Goal: Information Seeking & Learning: Find specific fact

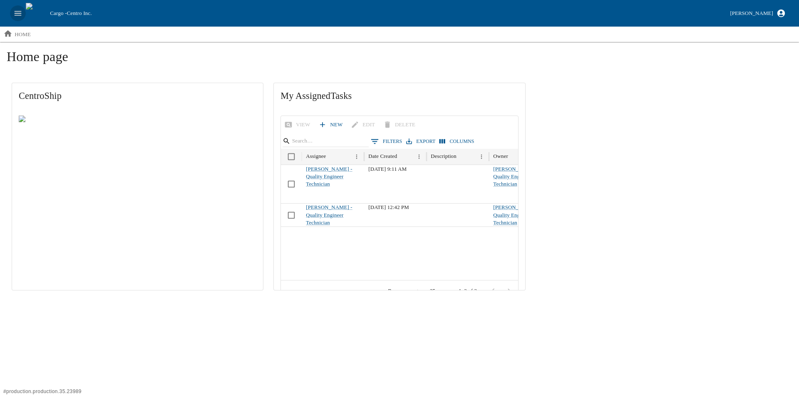
click at [16, 15] on icon "open drawer" at bounding box center [18, 13] width 7 height 5
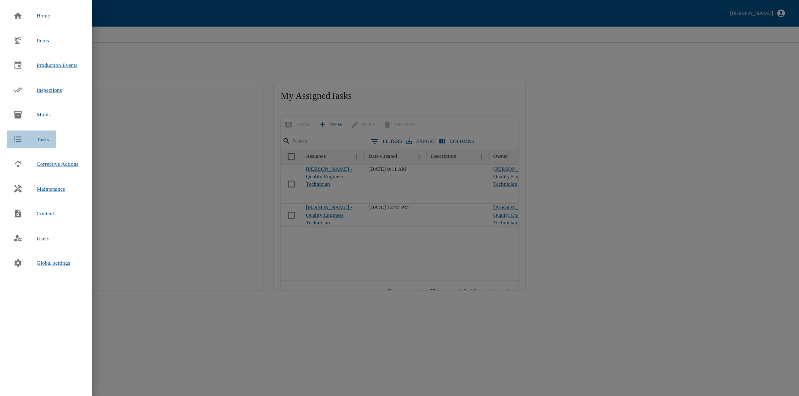
click at [47, 143] on span "Tasks" at bounding box center [43, 140] width 12 height 8
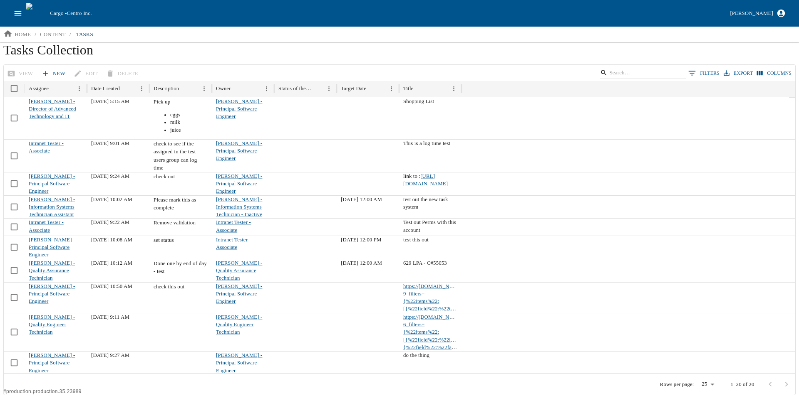
scroll to position [39, 0]
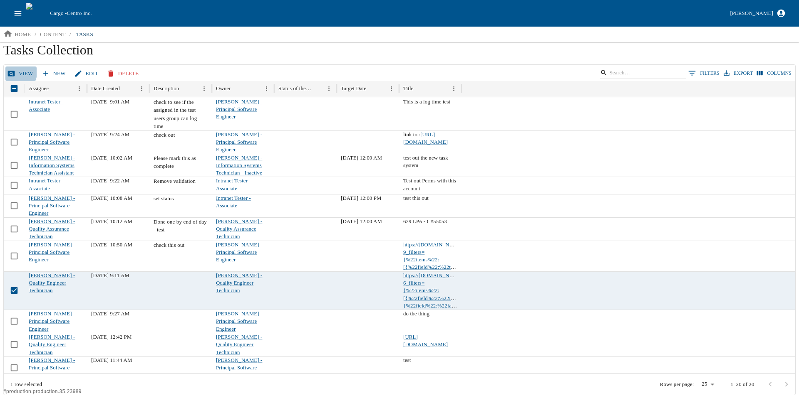
click at [9, 70] on icon at bounding box center [11, 73] width 8 height 8
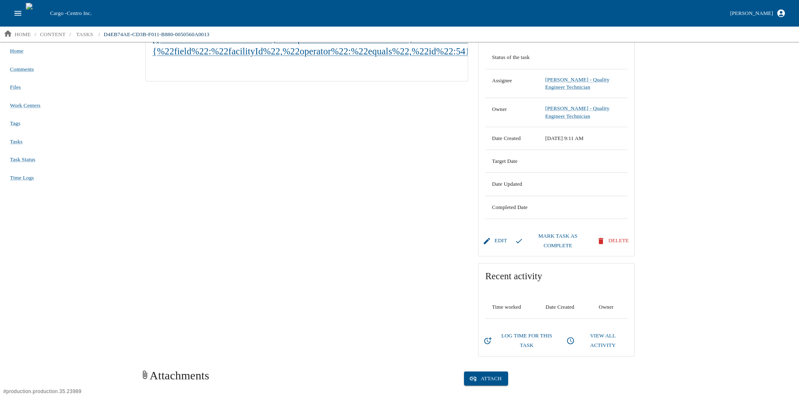
scroll to position [83, 0]
click at [534, 334] on button "Log Time for this Task" at bounding box center [521, 341] width 79 height 24
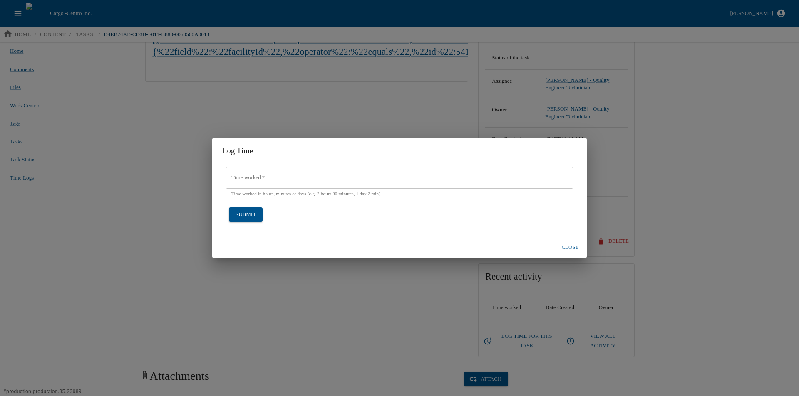
click at [250, 173] on div "Time worked   * Time worked   * Time worked in hours, minutes or days (e.g. 2 h…" at bounding box center [399, 182] width 348 height 30
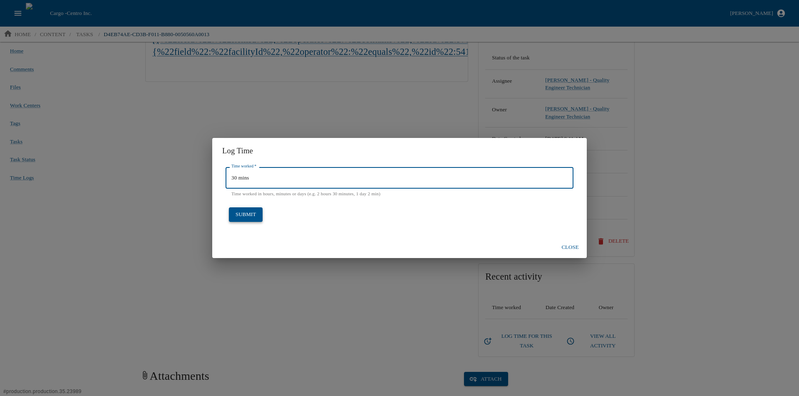
type input "30 mins"
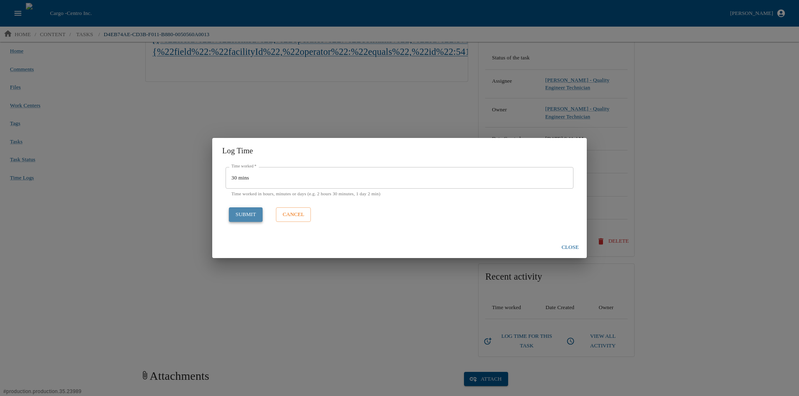
click at [247, 210] on button "submit" at bounding box center [246, 215] width 34 height 15
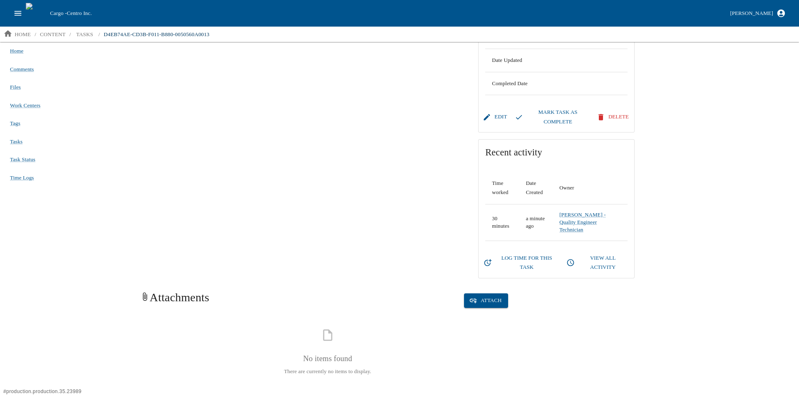
scroll to position [208, 0]
click at [12, 179] on span "Time Logs" at bounding box center [22, 178] width 24 height 6
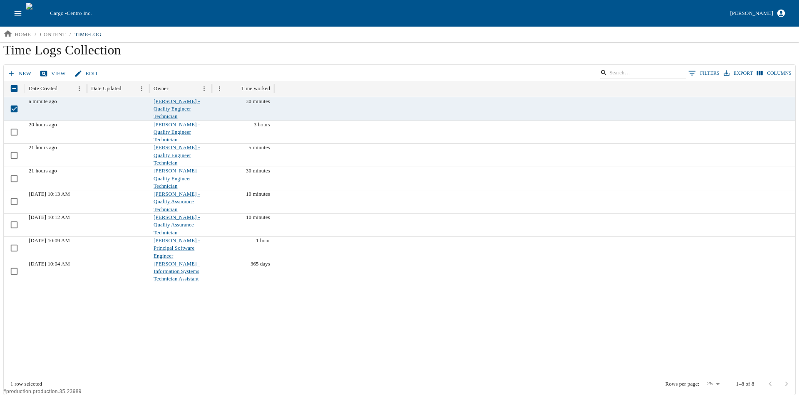
click at [49, 72] on link "View" at bounding box center [53, 74] width 31 height 15
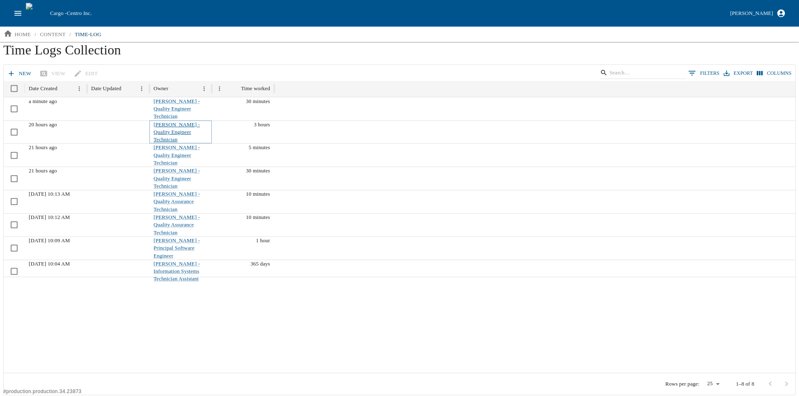
click at [167, 127] on link "[PERSON_NAME] - Quality Engineer Technician" at bounding box center [176, 132] width 46 height 21
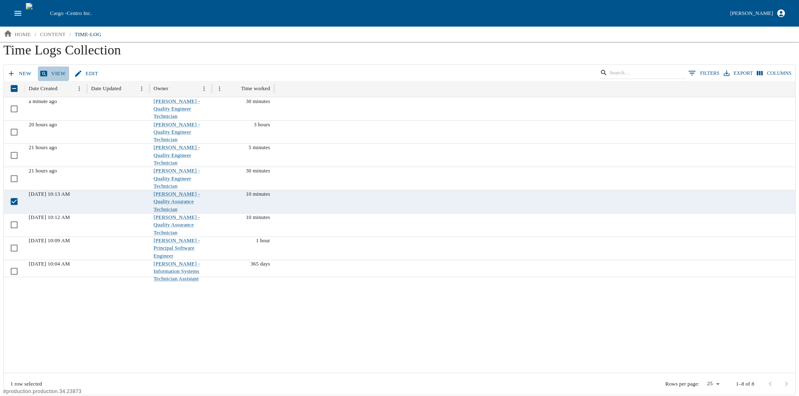
click at [47, 67] on link "View" at bounding box center [53, 74] width 31 height 15
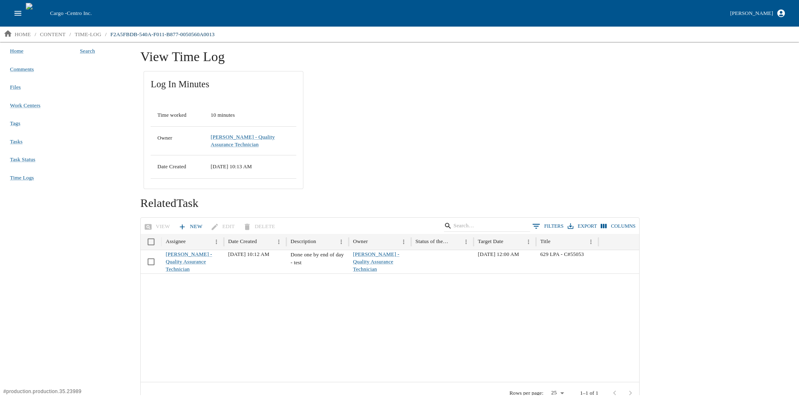
click at [19, 6] on button "open drawer" at bounding box center [18, 13] width 16 height 16
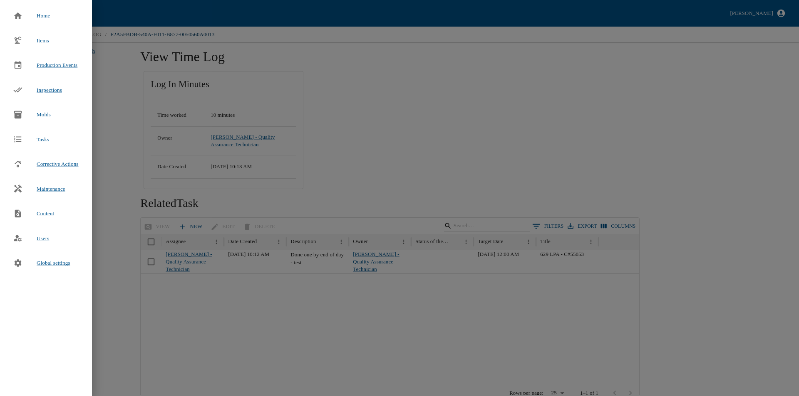
click at [43, 109] on div "Molds" at bounding box center [32, 115] width 51 height 18
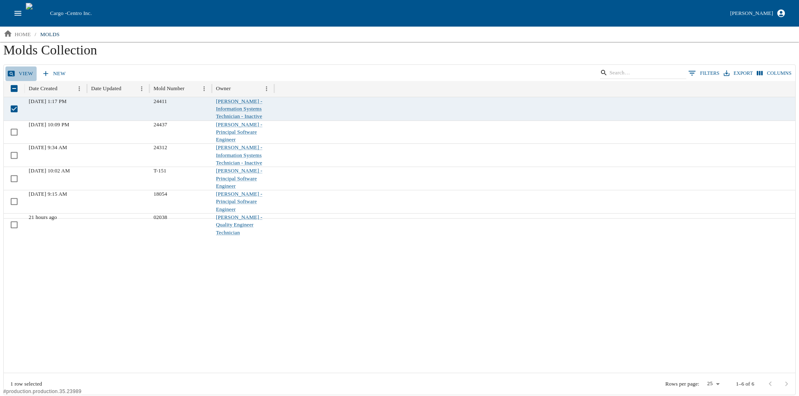
click at [21, 72] on link "view" at bounding box center [20, 74] width 31 height 15
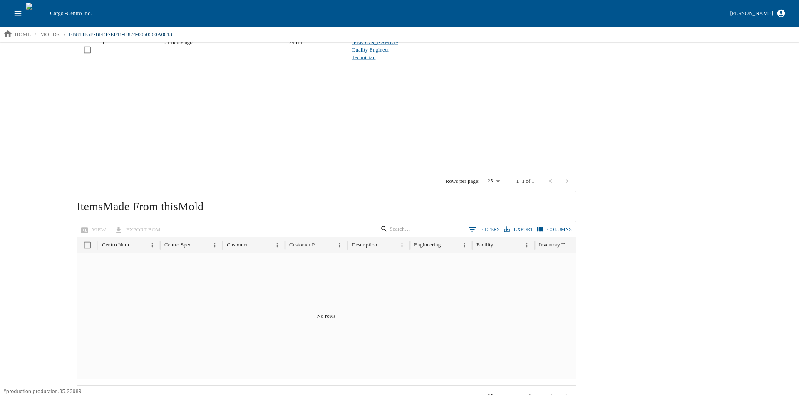
scroll to position [227, 0]
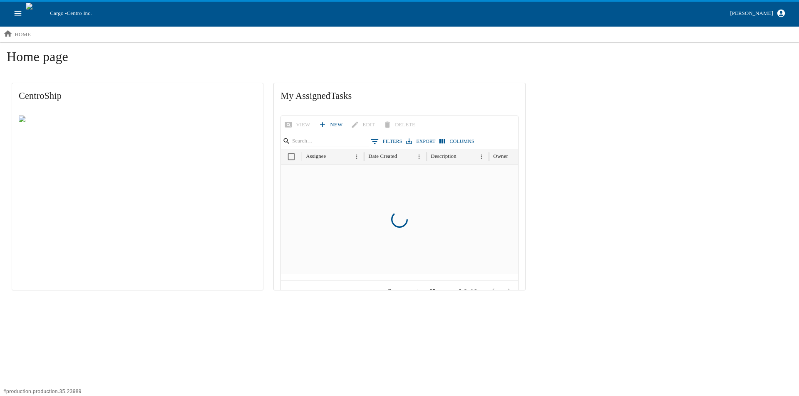
click at [15, 13] on icon "open drawer" at bounding box center [17, 13] width 9 height 9
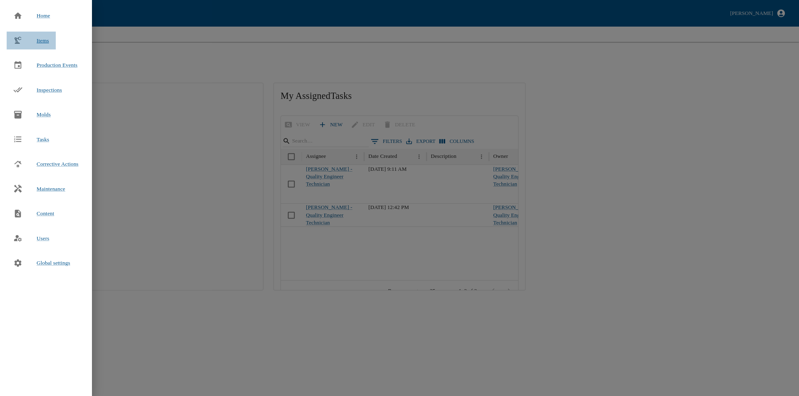
click at [40, 40] on span "Items" at bounding box center [43, 40] width 12 height 6
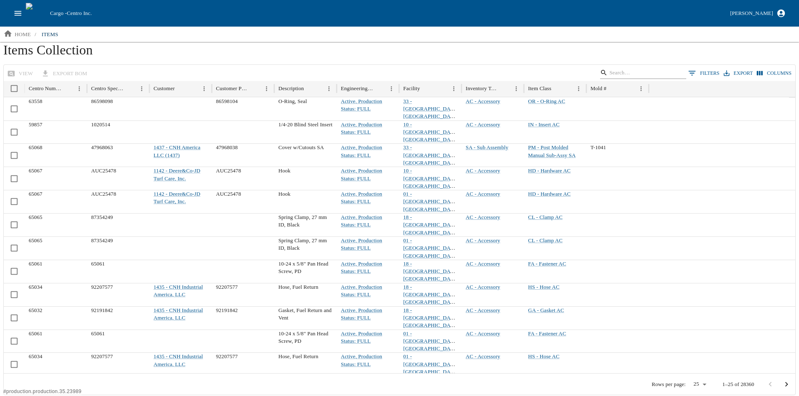
click at [645, 76] on input "Search" at bounding box center [641, 73] width 65 height 12
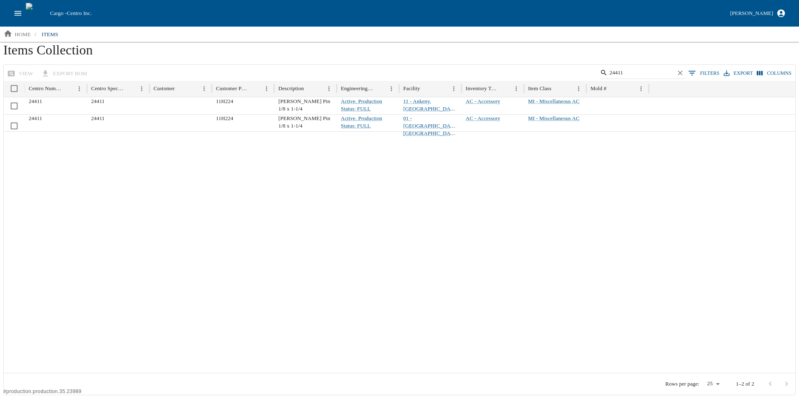
click at [99, 183] on div at bounding box center [399, 252] width 791 height 242
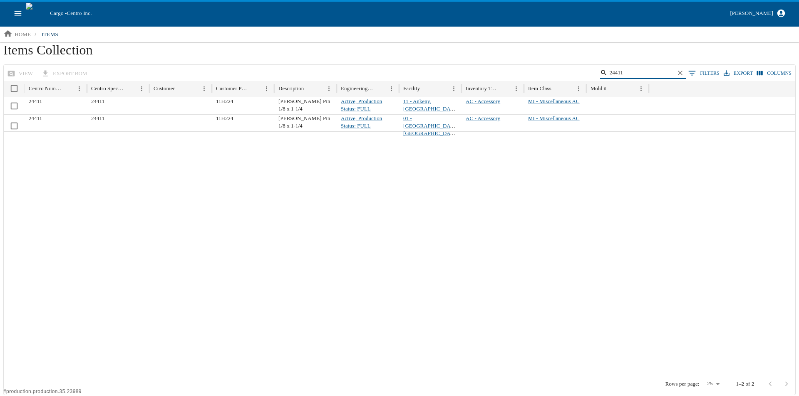
click at [631, 70] on input "24411" at bounding box center [641, 73] width 65 height 12
paste input "37"
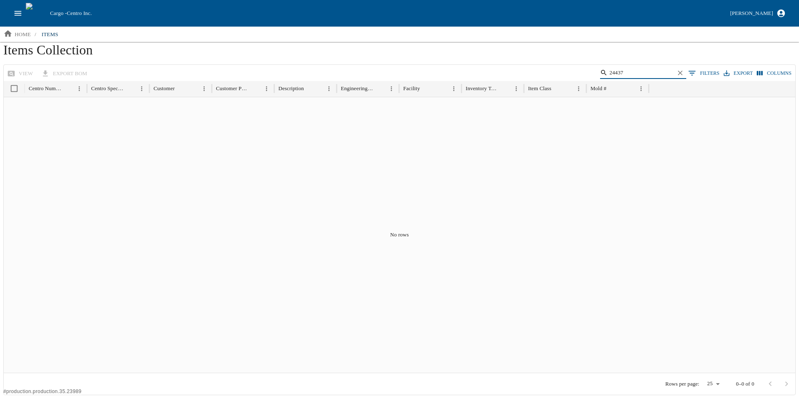
click at [629, 74] on input "24437" at bounding box center [641, 73] width 65 height 12
paste input "312"
click at [628, 69] on input "24312" at bounding box center [641, 73] width 65 height 12
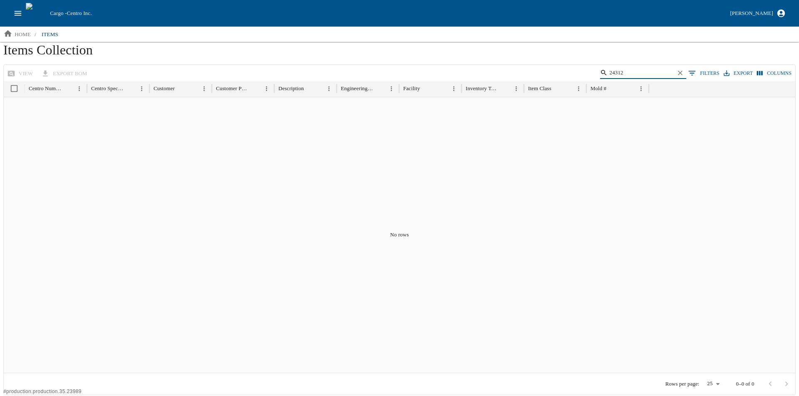
paste input "T-151"
click at [631, 73] on input "T-151" at bounding box center [641, 73] width 65 height 12
paste input "18054"
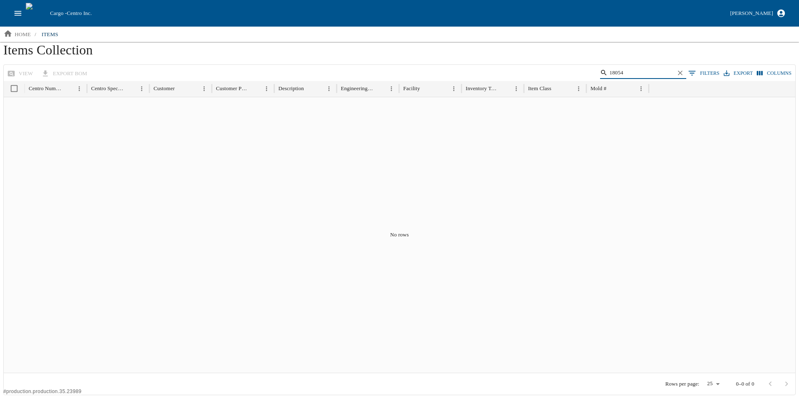
type input "18054"
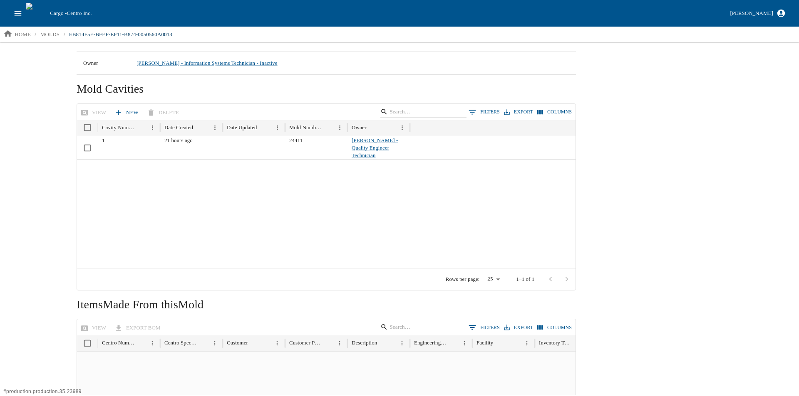
scroll to position [227, 0]
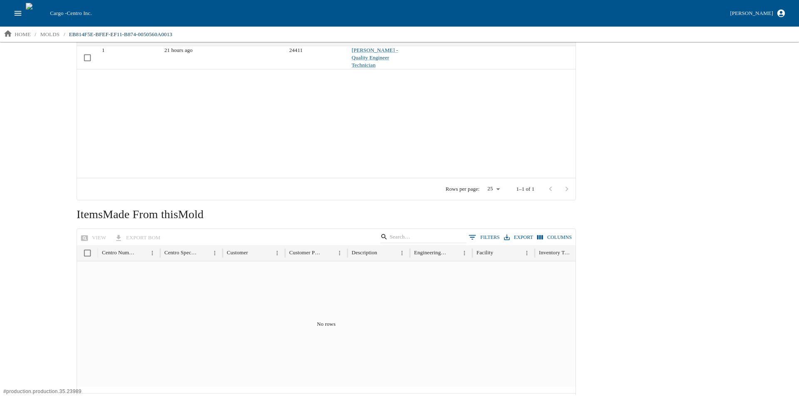
scroll to position [186, 0]
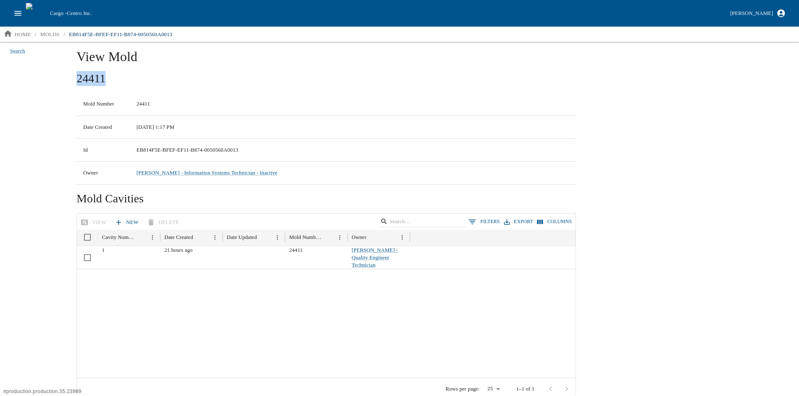
drag, startPoint x: 77, startPoint y: 84, endPoint x: 131, endPoint y: 74, distance: 54.8
click at [131, 74] on h2 "24411" at bounding box center [326, 78] width 499 height 15
click at [57, 200] on div "Search" at bounding box center [33, 219] width 67 height 354
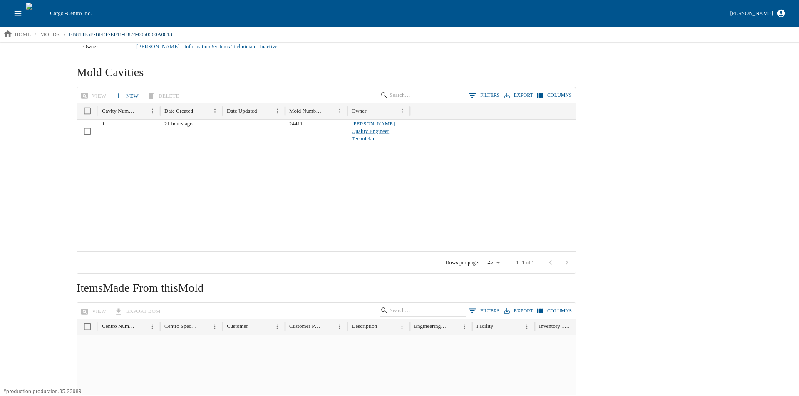
scroll to position [227, 0]
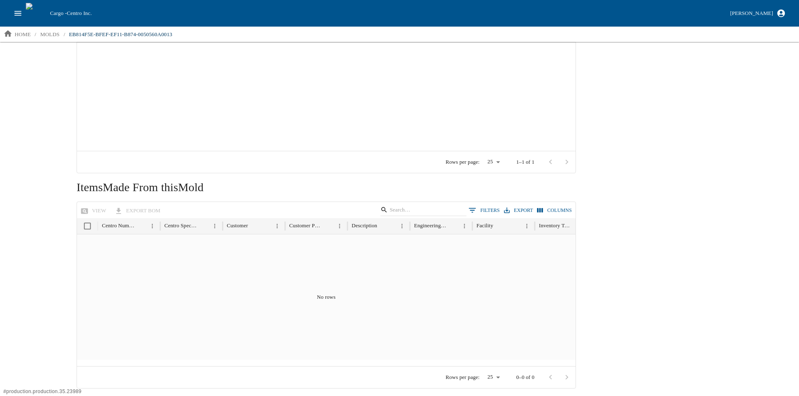
click at [201, 287] on div "No rows" at bounding box center [326, 298] width 498 height 126
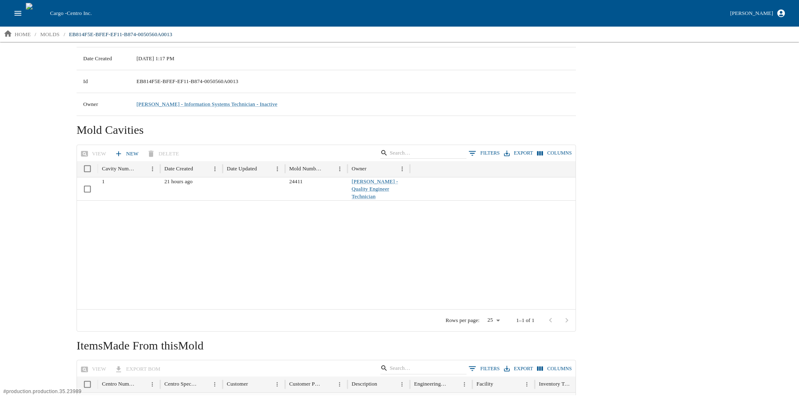
scroll to position [0, 0]
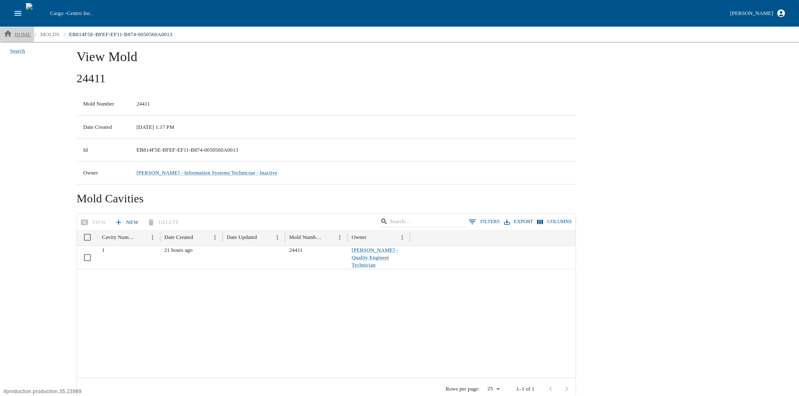
click at [12, 30] on icon "breadcrumb" at bounding box center [7, 33] width 9 height 9
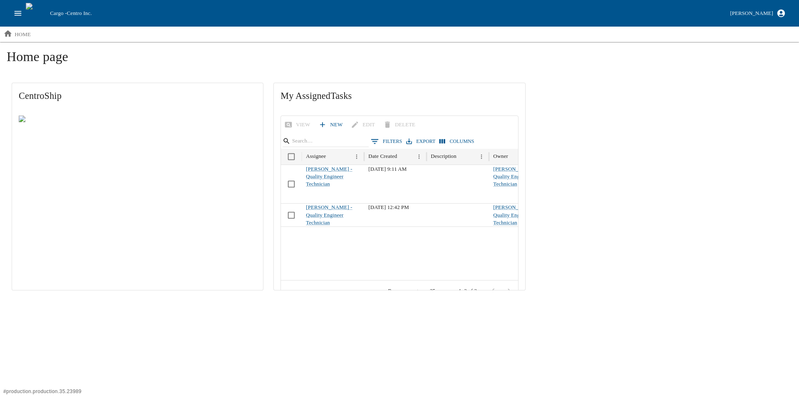
click at [10, 9] on div "Cargo - Centro Inc. Aaron Jacobs" at bounding box center [399, 13] width 799 height 27
click at [17, 17] on icon "open drawer" at bounding box center [17, 13] width 9 height 9
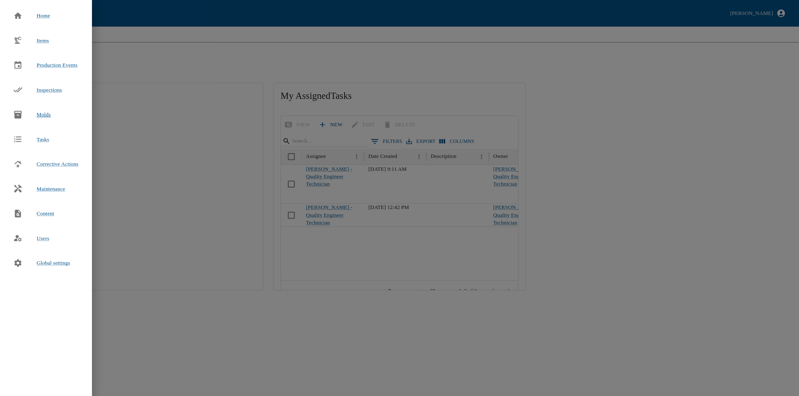
click at [49, 115] on span "Molds" at bounding box center [44, 114] width 14 height 6
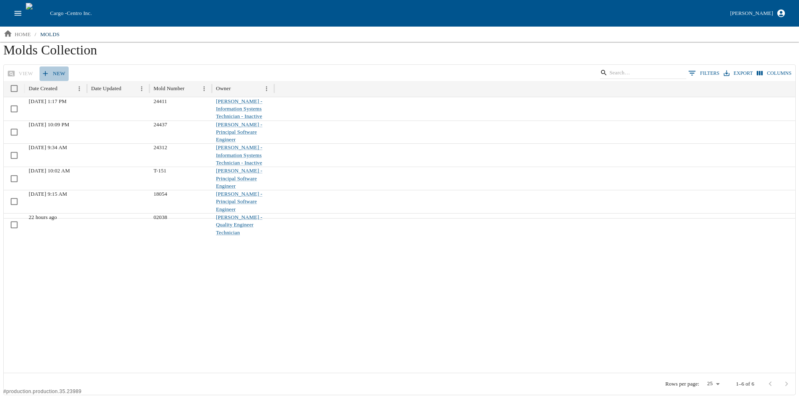
click at [47, 74] on icon at bounding box center [45, 73] width 8 height 8
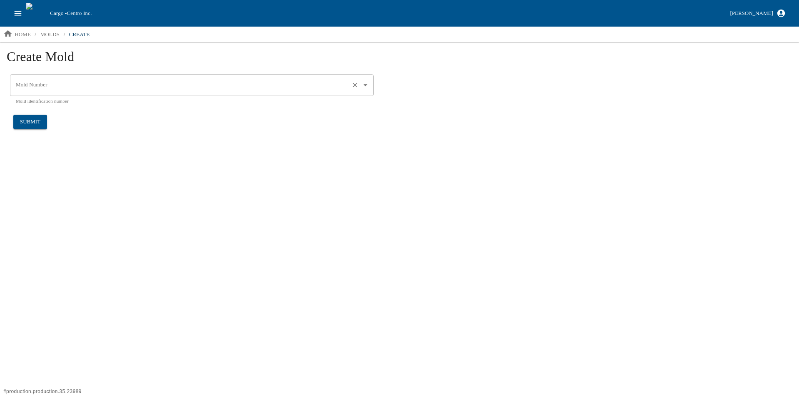
click at [368, 86] on icon "Open" at bounding box center [365, 85] width 9 height 9
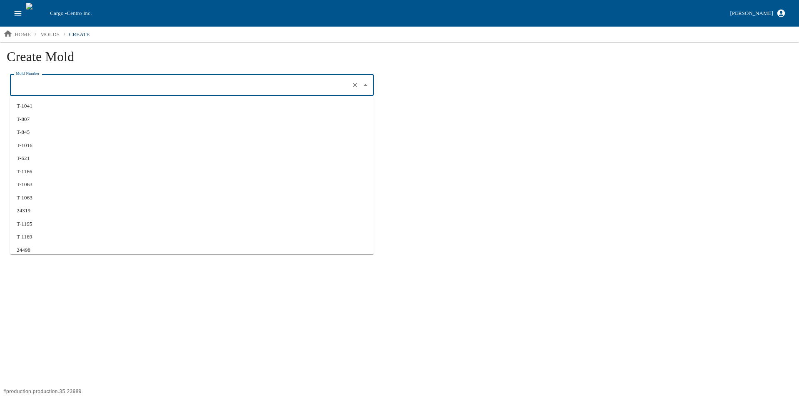
click at [68, 83] on input "Mold Number" at bounding box center [180, 85] width 333 height 14
click at [17, 104] on li "02017" at bounding box center [192, 105] width 364 height 13
type input "02017"
click at [31, 124] on button "submit" at bounding box center [30, 122] width 34 height 15
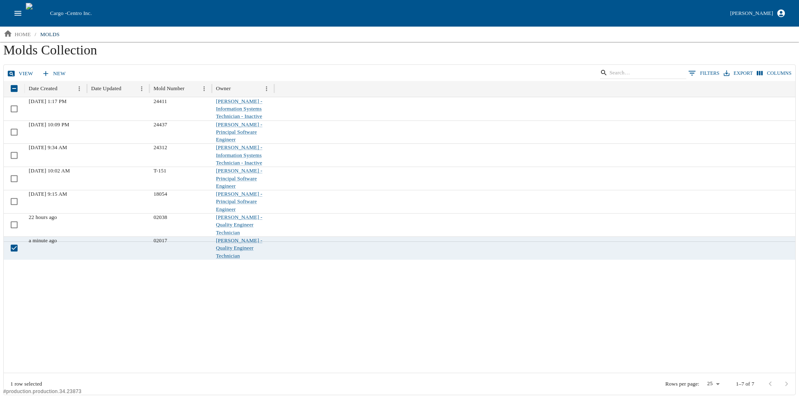
click at [16, 74] on link "view" at bounding box center [20, 74] width 31 height 15
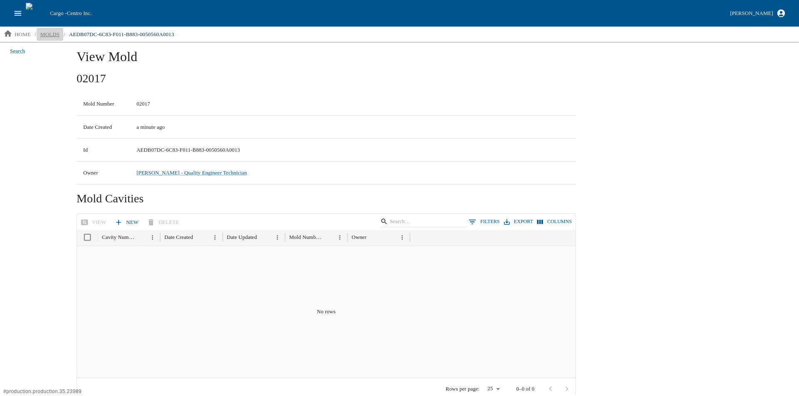
click at [50, 36] on p "molds" at bounding box center [49, 34] width 19 height 8
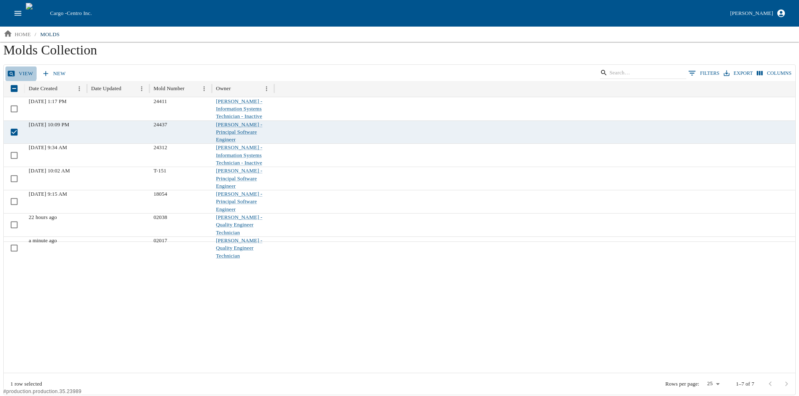
click at [19, 73] on link "view" at bounding box center [20, 74] width 31 height 15
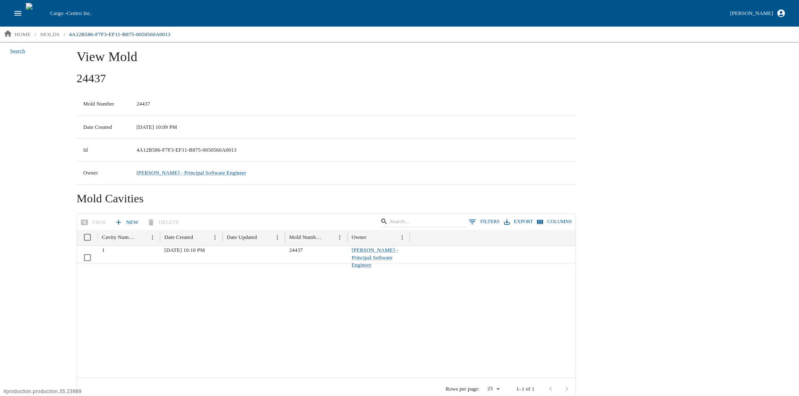
click at [88, 79] on h2 "24437" at bounding box center [326, 78] width 499 height 15
copy h2 "24437"
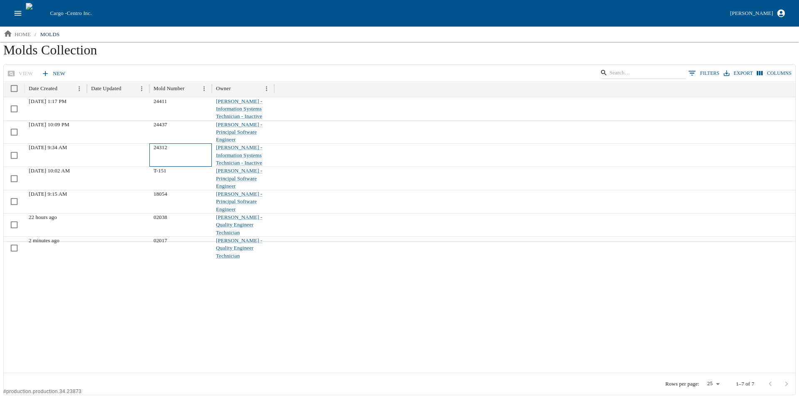
click at [164, 143] on div "24312" at bounding box center [180, 154] width 62 height 23
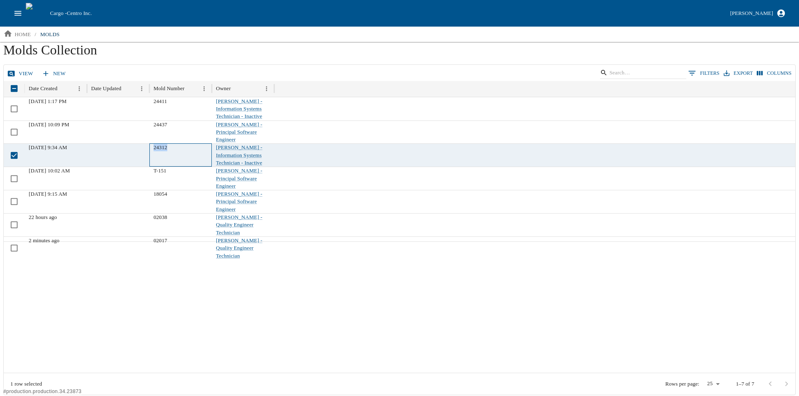
click at [164, 143] on div "24312" at bounding box center [180, 154] width 62 height 23
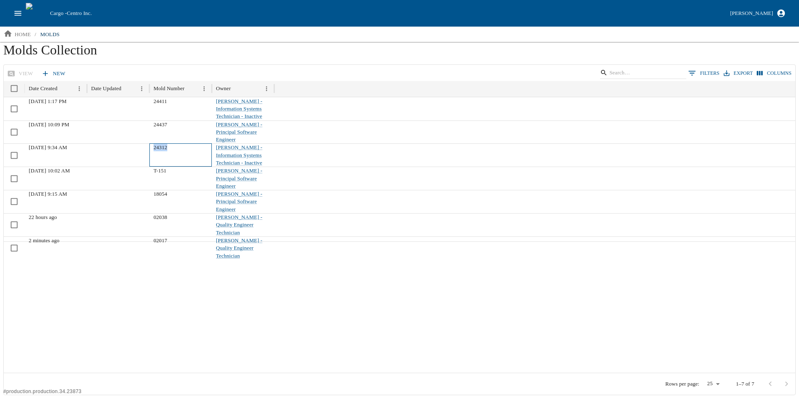
copy div "24312"
click at [161, 167] on div "T-151" at bounding box center [180, 178] width 62 height 23
click at [173, 167] on div "T-151" at bounding box center [180, 178] width 62 height 23
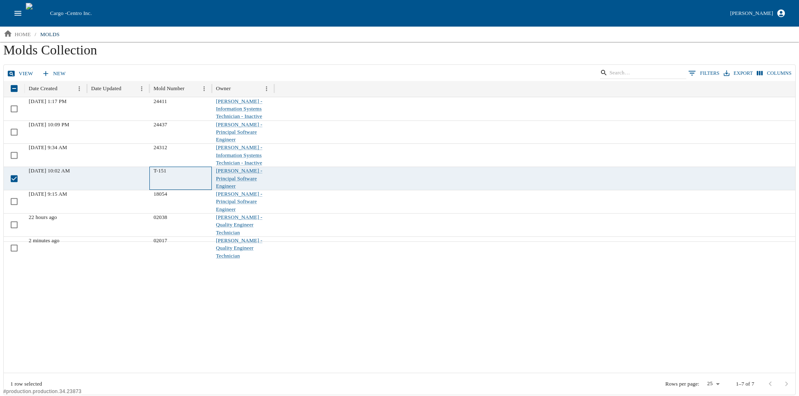
click at [161, 167] on div "T-151" at bounding box center [180, 178] width 62 height 23
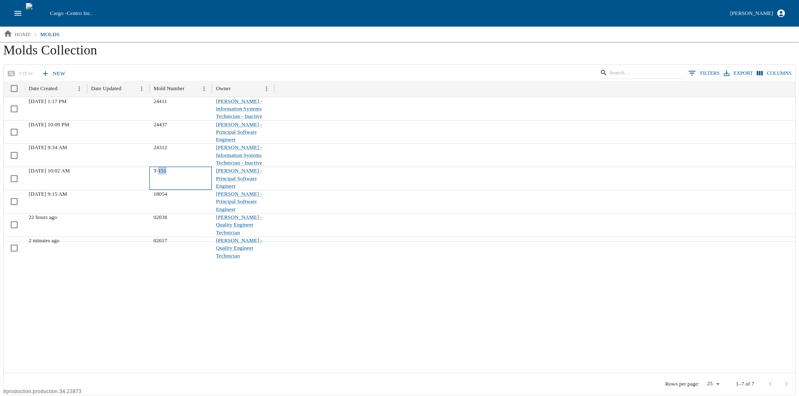
click at [161, 167] on div "T-151" at bounding box center [180, 178] width 62 height 23
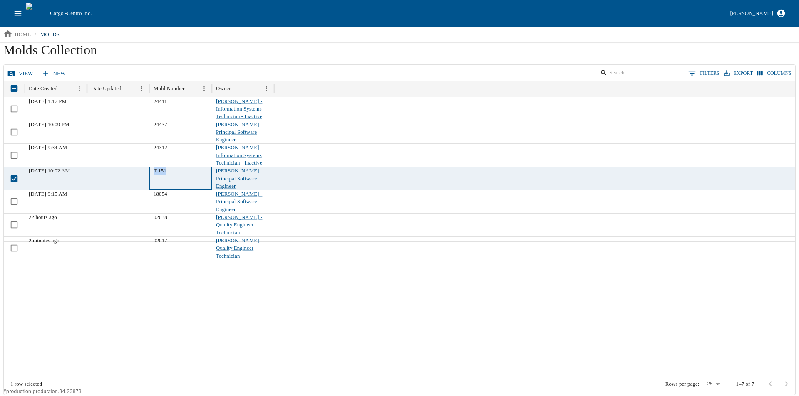
click at [161, 167] on div "T-151" at bounding box center [180, 178] width 62 height 23
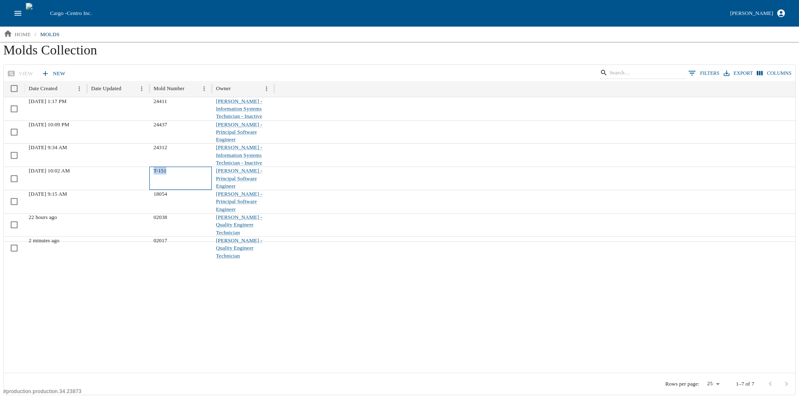
copy div "T-151"
click at [164, 190] on div "18054" at bounding box center [180, 201] width 62 height 23
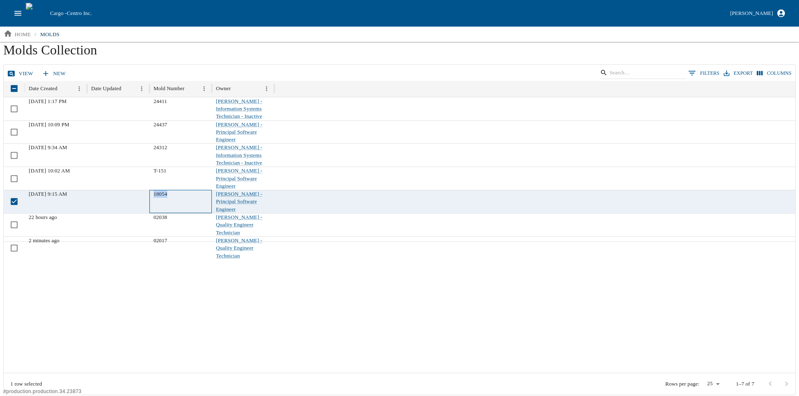
click at [164, 190] on div "18054" at bounding box center [180, 201] width 62 height 23
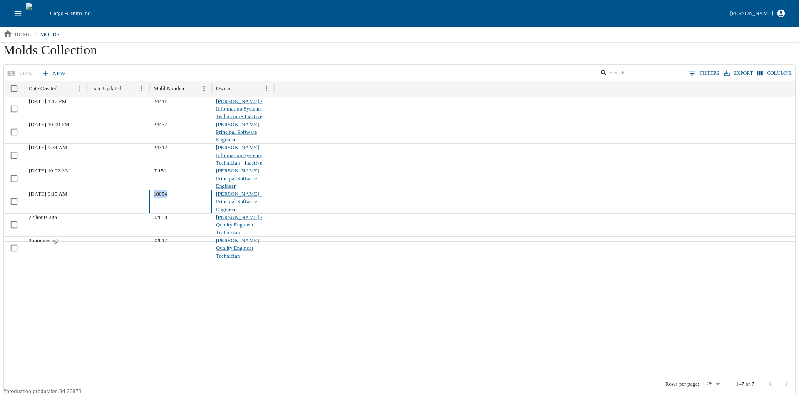
copy div "18054"
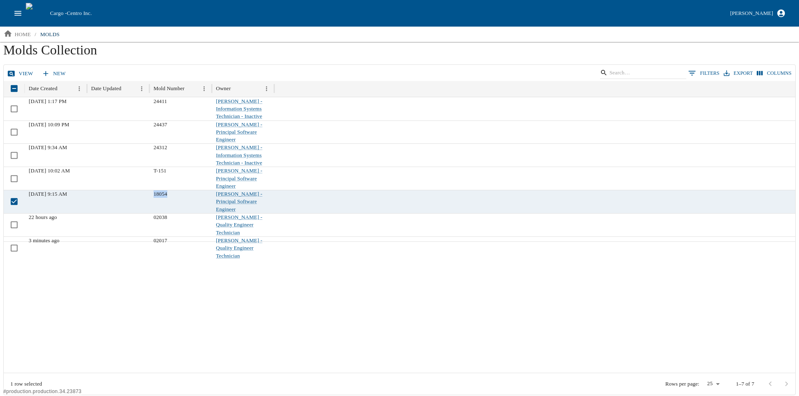
click at [20, 74] on link "view" at bounding box center [20, 74] width 31 height 15
